Goal: Information Seeking & Learning: Understand process/instructions

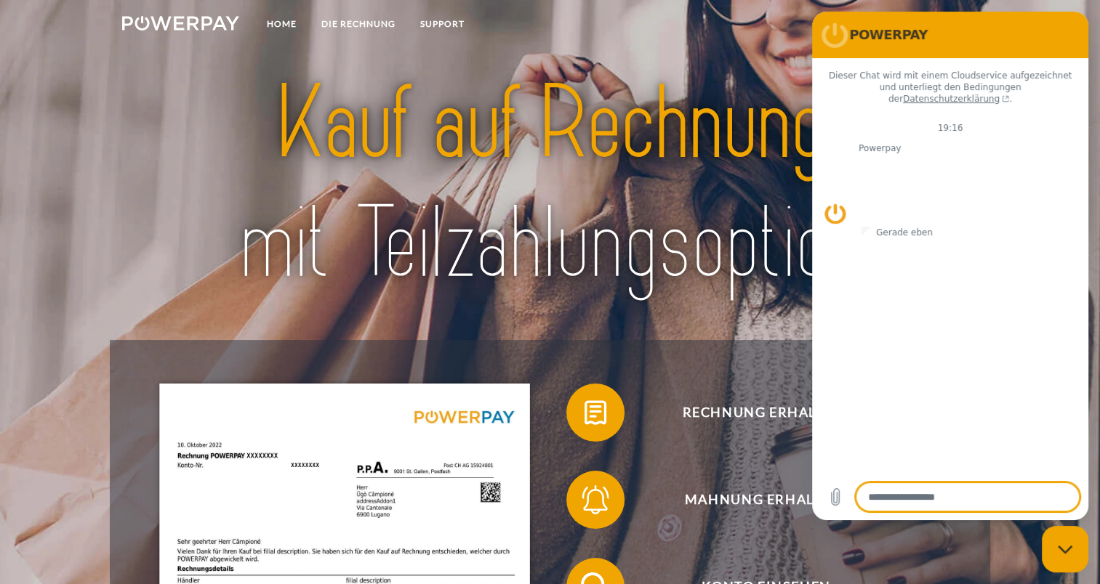
click at [651, 338] on div at bounding box center [549, 184] width 879 height 311
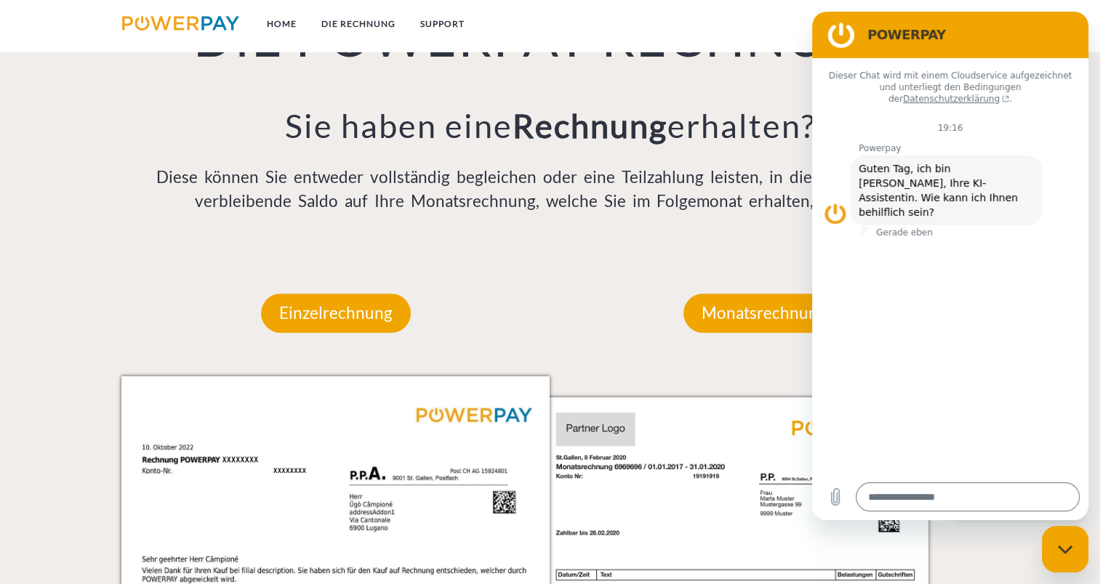
scroll to position [1163, 0]
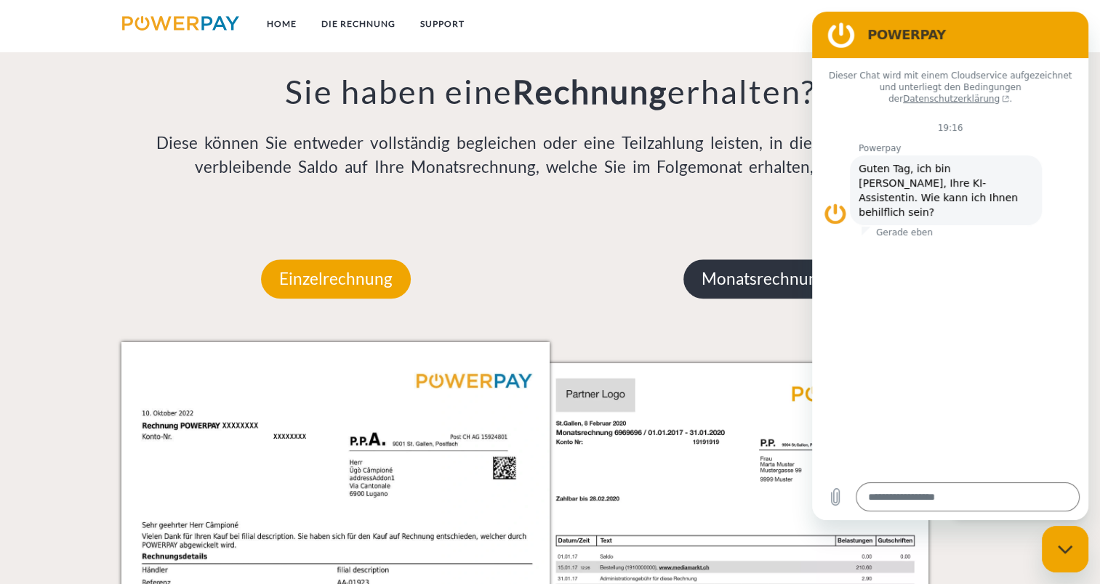
click at [733, 277] on p "Monatsrechnung" at bounding box center [763, 278] width 161 height 39
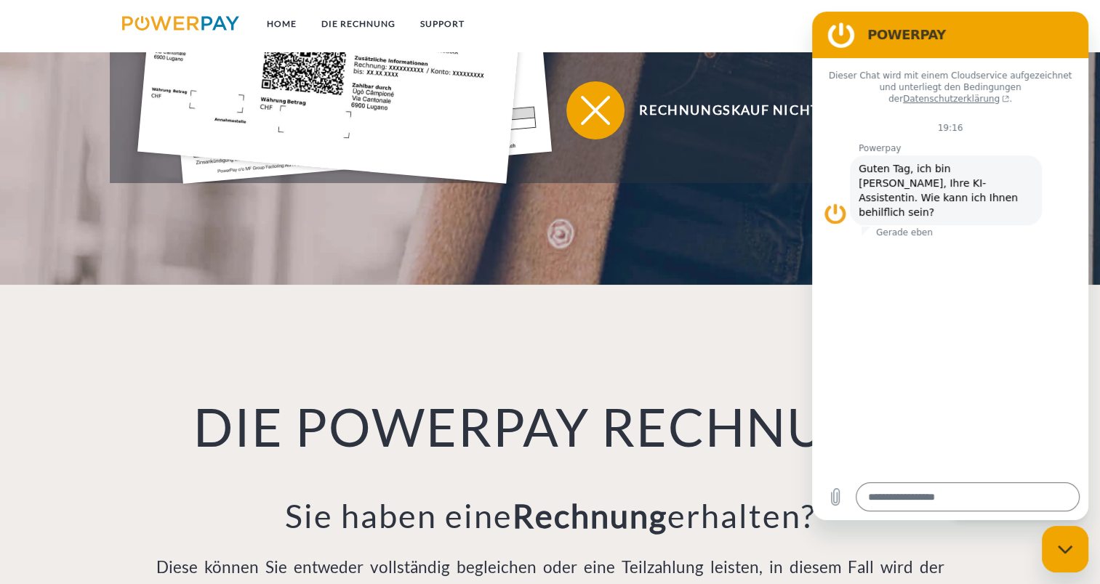
scroll to position [654, 0]
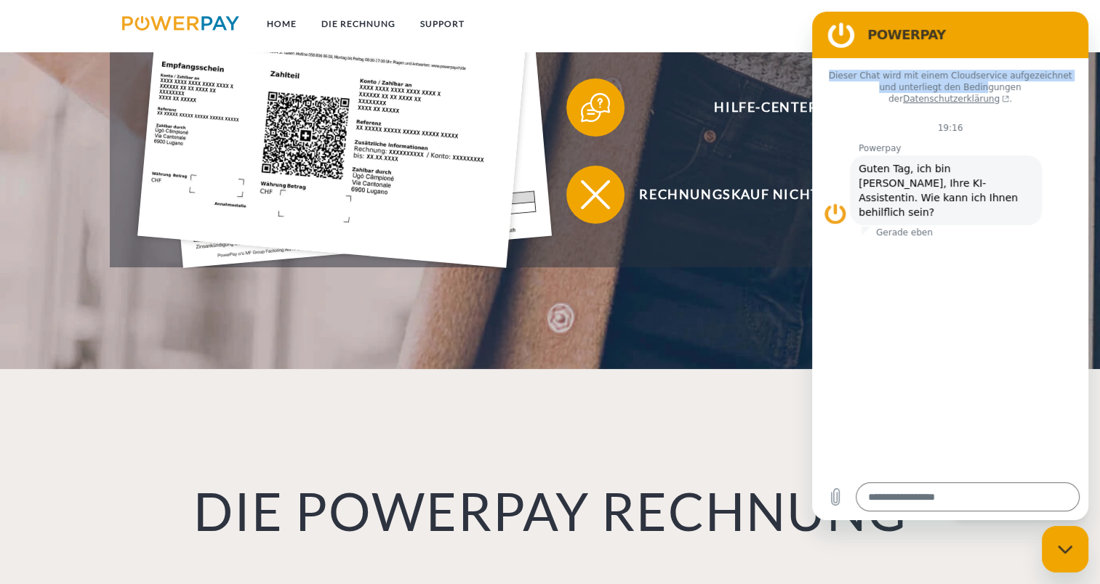
drag, startPoint x: 1025, startPoint y: 33, endPoint x: 932, endPoint y: 85, distance: 106.7
click at [932, 85] on div "POWERPAY Dieser Chat wird mit einem Cloudservice aufgezeichnet und unterliegt d…" at bounding box center [950, 266] width 276 height 509
drag, startPoint x: 121, startPoint y: 73, endPoint x: 738, endPoint y: 31, distance: 618.5
click at [738, 31] on nav "Home DIE RECHNUNG SUPPORT agb" at bounding box center [550, 26] width 1100 height 52
click at [1070, 546] on icon "Messaging-Fenster schließen" at bounding box center [1064, 549] width 15 height 8
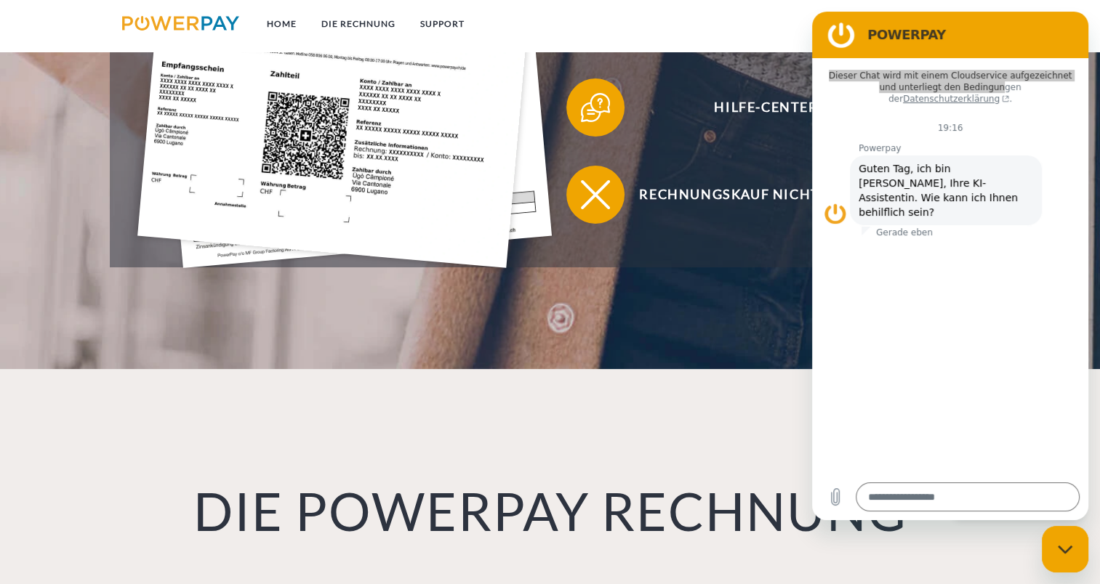
type textarea "*"
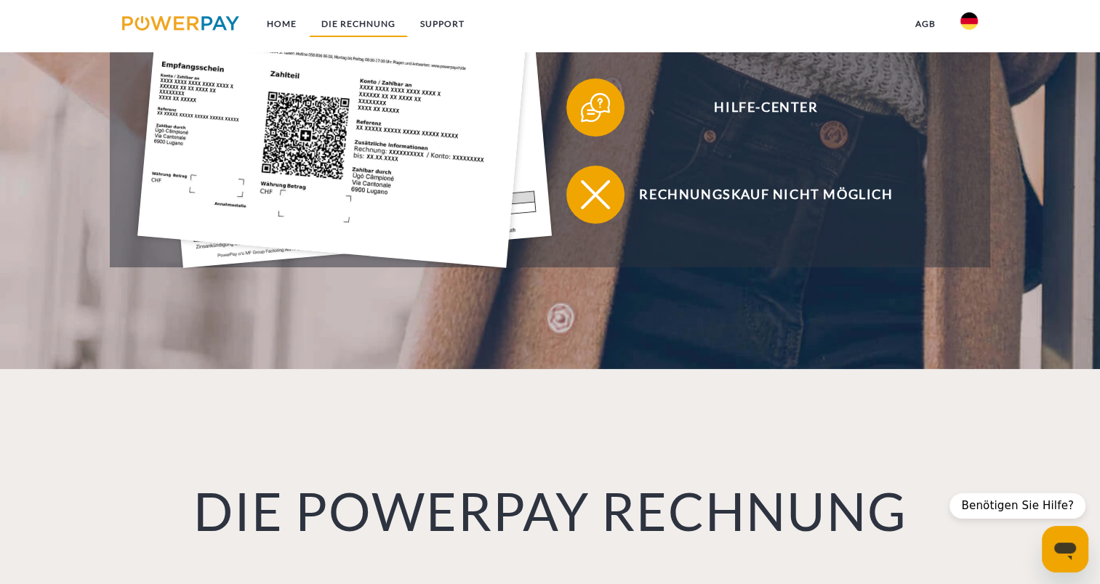
click at [348, 20] on link "DIE RECHNUNG" at bounding box center [358, 24] width 99 height 26
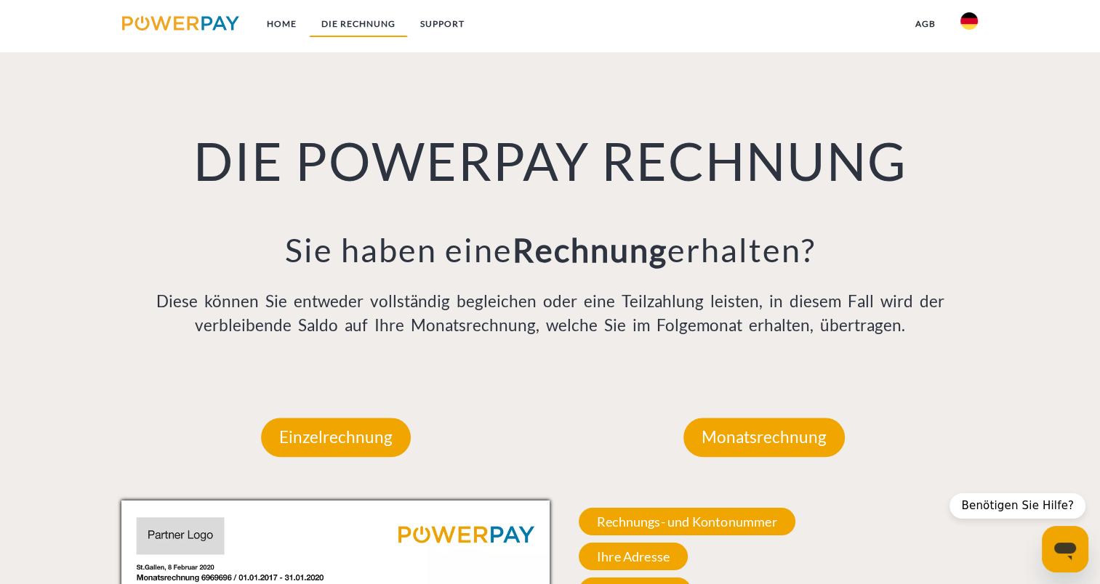
scroll to position [1026, 0]
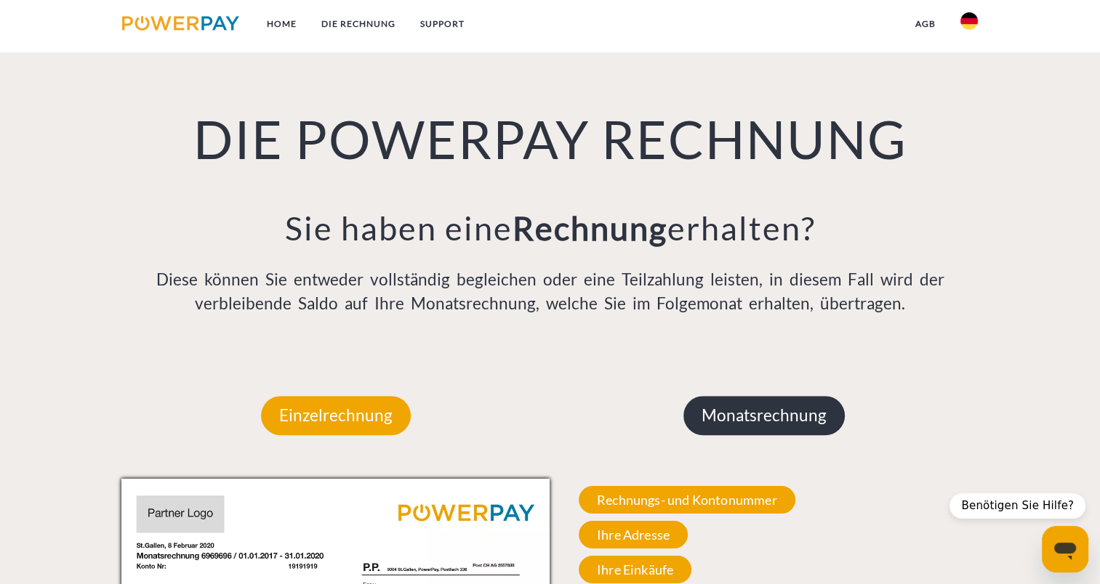
click at [778, 417] on p "Monatsrechnung" at bounding box center [763, 415] width 161 height 39
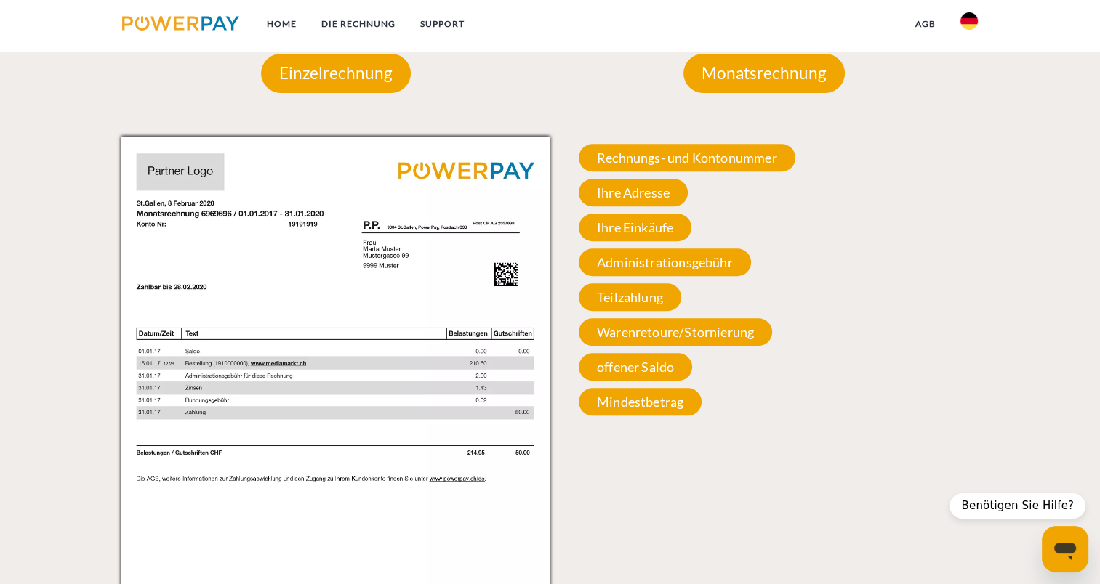
scroll to position [1389, 0]
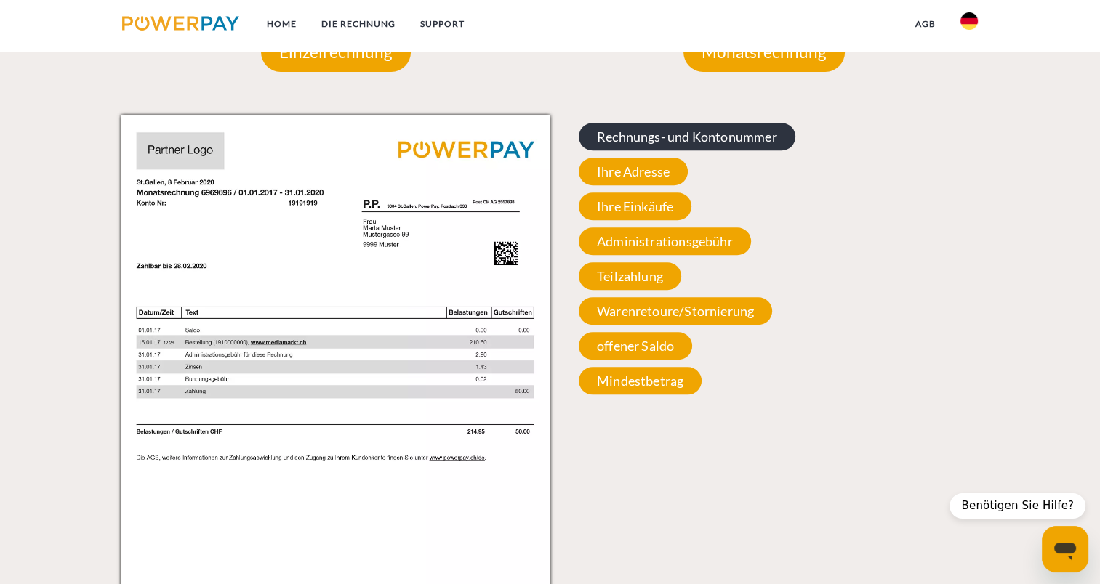
click at [682, 136] on span "Rechnungs- und Kontonummer" at bounding box center [686, 137] width 217 height 28
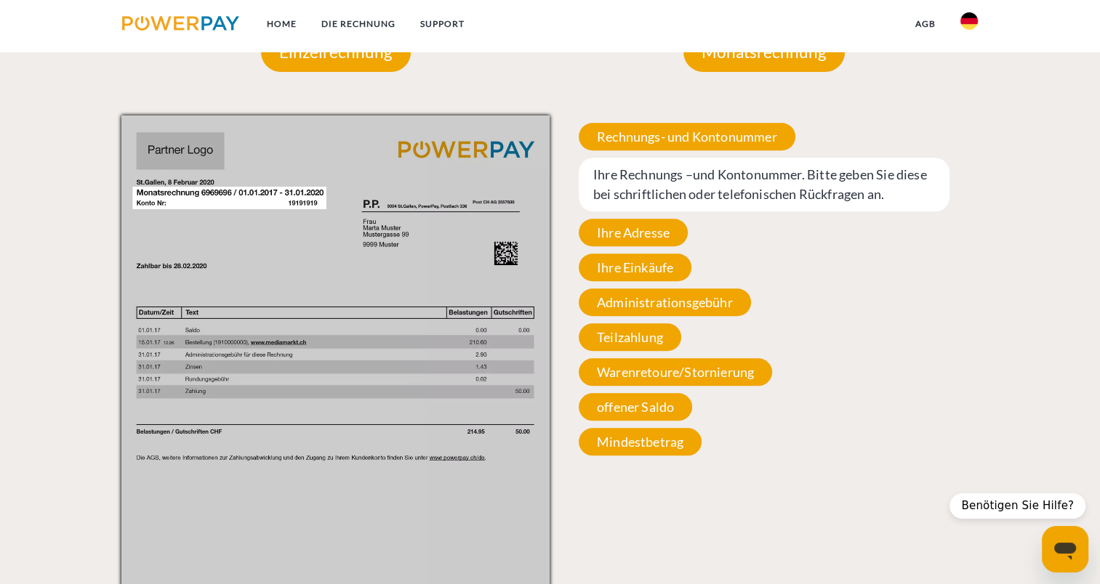
click at [851, 312] on div "Rechnungs- und Kontonummer Ihre Rechnungs –und Kontonummer. Bitte geben Sie die…" at bounding box center [763, 289] width 428 height 347
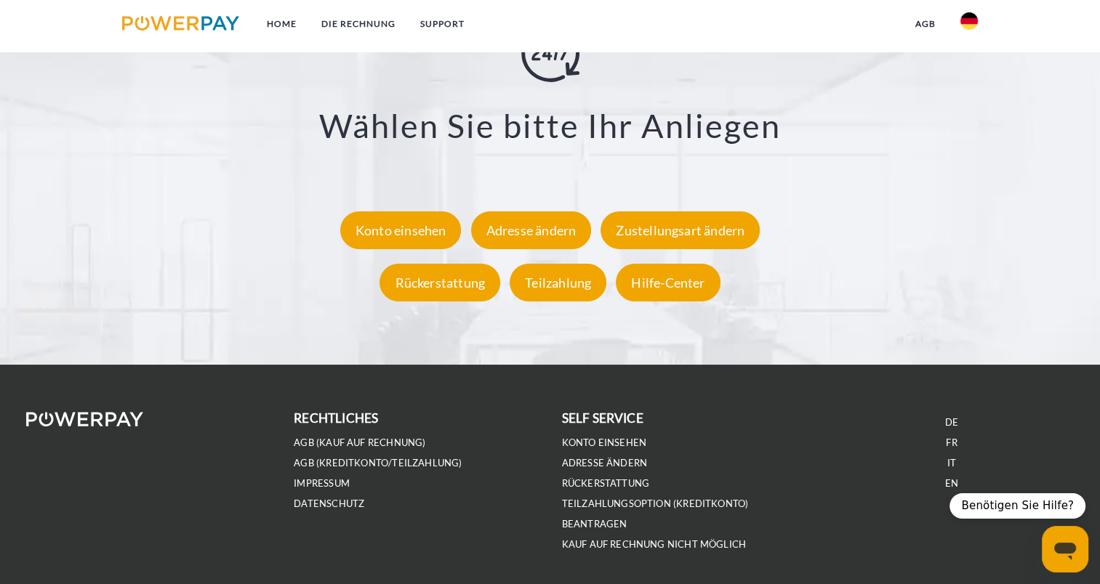
scroll to position [2680, 0]
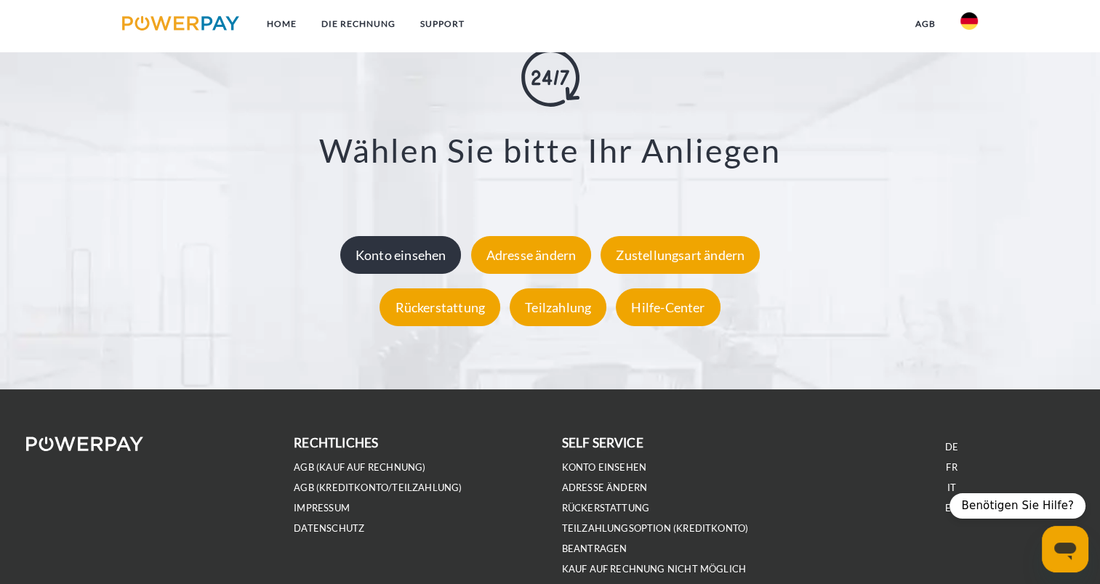
click at [383, 259] on div "Konto einsehen" at bounding box center [400, 254] width 121 height 38
